Goal: Task Accomplishment & Management: Manage account settings

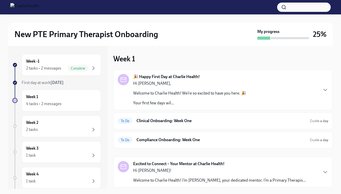
scroll to position [1, 0]
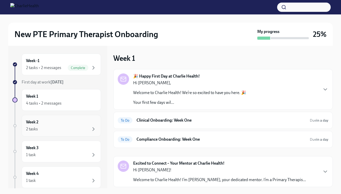
click at [46, 126] on div "Week 2 2 tasks" at bounding box center [61, 125] width 71 height 13
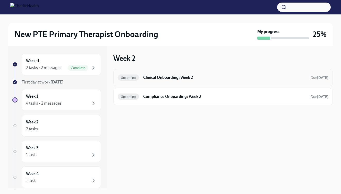
click at [180, 81] on div "Upcoming Clinical Onboarding: Week 2 Due [DATE]" at bounding box center [223, 77] width 211 height 8
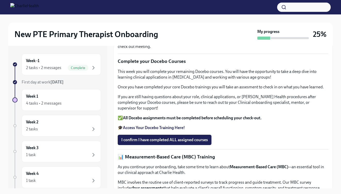
scroll to position [57, 0]
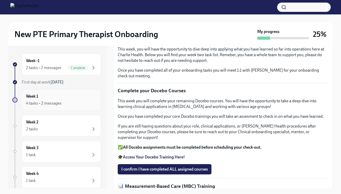
click at [40, 102] on div "4 tasks • 2 messages" at bounding box center [44, 103] width 36 height 6
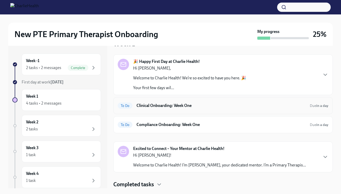
scroll to position [15, 0]
click at [129, 186] on h4 "Completed tasks" at bounding box center [133, 184] width 41 height 8
click at [136, 185] on h4 "Completed tasks" at bounding box center [133, 184] width 41 height 8
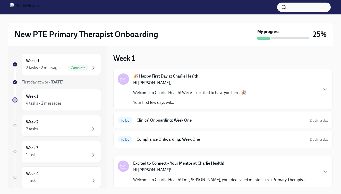
scroll to position [0, 0]
click at [46, 99] on div "Week 1 4 tasks • 2 messages" at bounding box center [61, 99] width 71 height 13
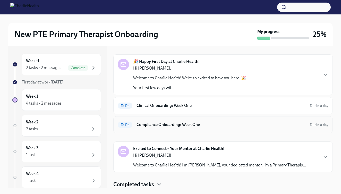
scroll to position [15, 0]
click at [154, 124] on h6 "Compliance Onboarding: Week One" at bounding box center [220, 125] width 169 height 6
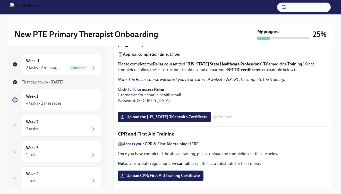
scroll to position [135, 0]
